Goal: Task Accomplishment & Management: Manage account settings

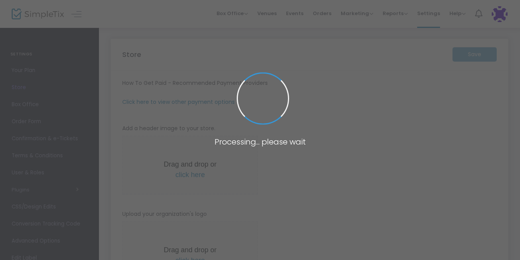
type input "[URL]"
type input "[EMAIL_ADDRESS][DOMAIN_NAME]"
type input "8.250 %"
radio input "true"
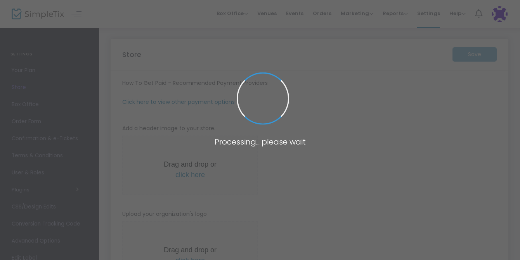
radio input "false"
radio input "true"
type input "2"
type input "8:00 PM"
type input "Heliotrope Flower Farm"
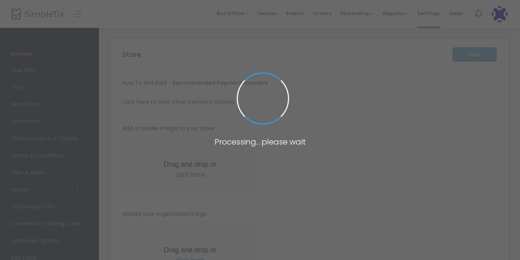
type input "[PHONE_NUMBER]"
type input "[EMAIL_ADDRESS][DOMAIN_NAME]"
type input "[DOMAIN_NAME][URL]"
type input "heliotropeflowerfarm"
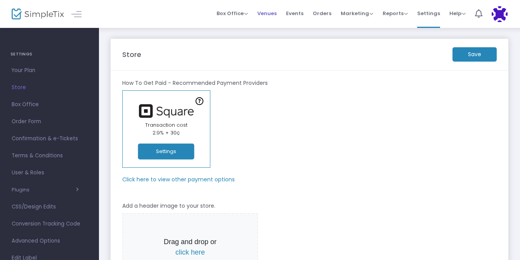
click at [277, 12] on span "Venues" at bounding box center [266, 13] width 19 height 20
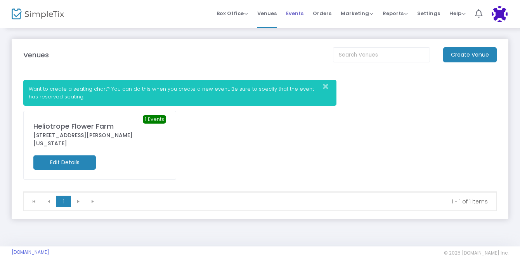
click at [303, 13] on span "Events" at bounding box center [294, 13] width 17 height 20
